Goal: Information Seeking & Learning: Learn about a topic

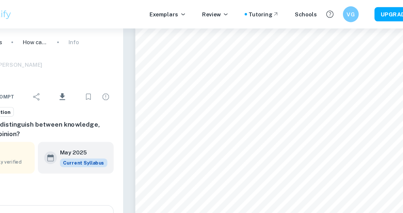
scroll to position [165, 0]
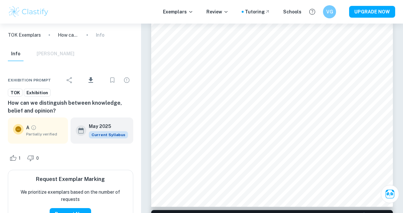
click at [22, 11] on img at bounding box center [29, 11] width 42 height 13
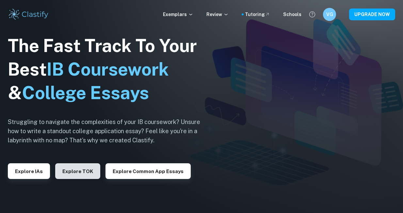
click at [62, 172] on button "Explore TOK" at bounding box center [77, 171] width 45 height 16
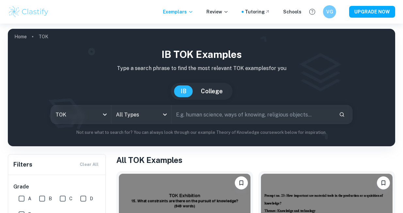
click at [239, 117] on input "text" at bounding box center [253, 114] width 162 height 18
type input "how can we distinguish knowledge"
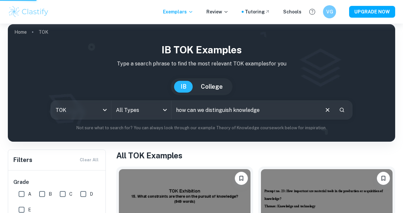
scroll to position [6, 0]
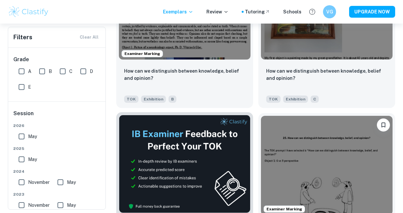
scroll to position [195, 0]
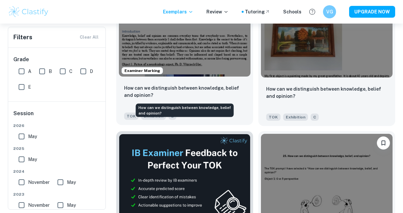
click at [237, 88] on p "How can we distinguish between knowledge, belief and opinion?" at bounding box center [184, 91] width 121 height 14
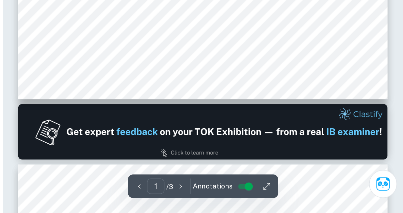
scroll to position [235, 0]
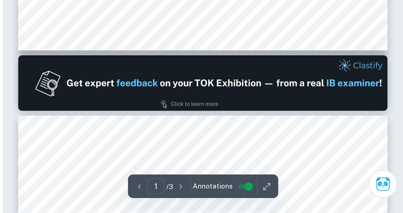
type input "2"
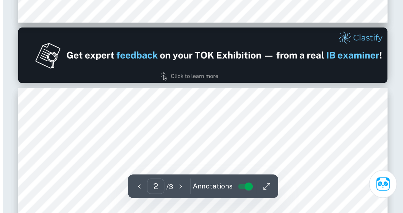
scroll to position [284, 0]
